Goal: Task Accomplishment & Management: Manage account settings

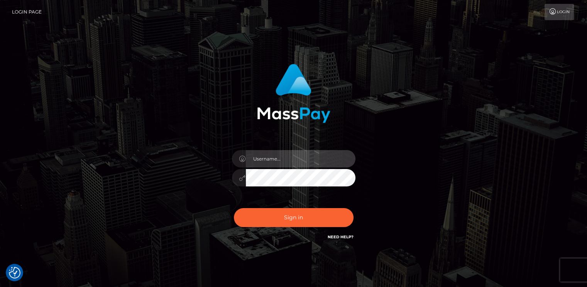
click at [294, 154] on input "text" at bounding box center [301, 158] width 110 height 17
type input "[EMAIL_ADDRESS][DOMAIN_NAME]"
click at [214, 183] on div "[EMAIL_ADDRESS][DOMAIN_NAME] Sign in" at bounding box center [293, 152] width 203 height 189
click at [234, 208] on button "Sign in" at bounding box center [294, 217] width 120 height 19
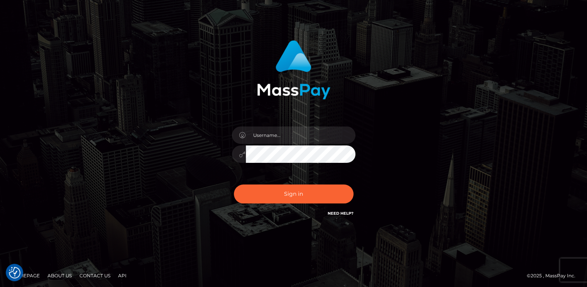
scroll to position [25, 0]
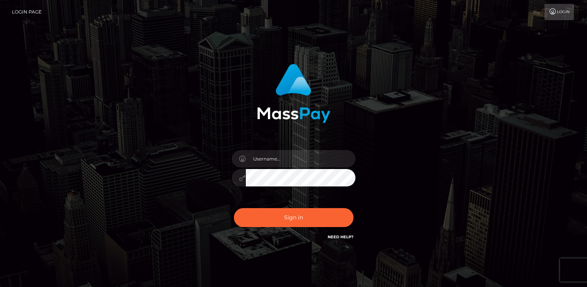
scroll to position [25, 0]
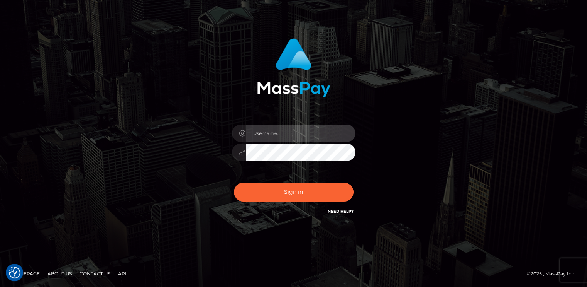
click at [307, 138] on input "text" at bounding box center [301, 132] width 110 height 17
type input "[EMAIL_ADDRESS][DOMAIN_NAME]"
click at [210, 162] on div "[EMAIL_ADDRESS][DOMAIN_NAME] Sign in" at bounding box center [293, 126] width 203 height 189
click at [230, 174] on div "[EMAIL_ADDRESS][DOMAIN_NAME]" at bounding box center [293, 148] width 135 height 59
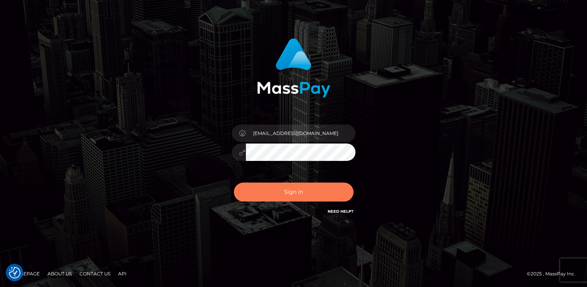
click at [258, 191] on button "Sign in" at bounding box center [294, 191] width 120 height 19
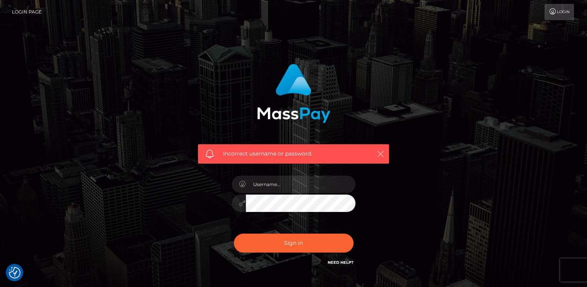
click at [380, 150] on icon "button" at bounding box center [381, 154] width 8 height 8
click at [378, 153] on icon "button" at bounding box center [381, 154] width 8 height 8
click at [558, 12] on link "Login" at bounding box center [559, 12] width 29 height 16
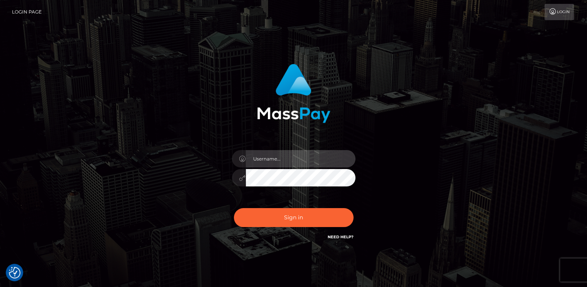
click at [308, 161] on input "text" at bounding box center [301, 158] width 110 height 17
